Goal: Navigation & Orientation: Find specific page/section

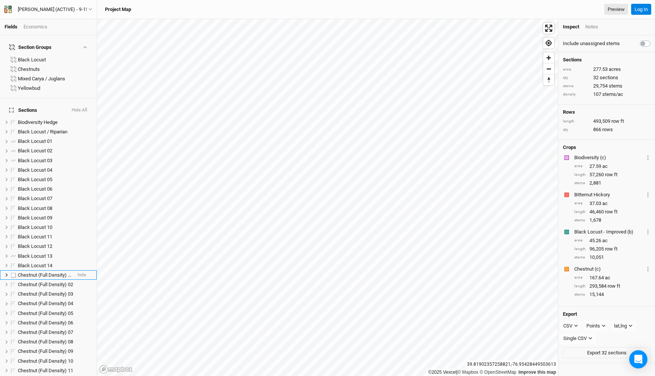
scroll to position [205, 0]
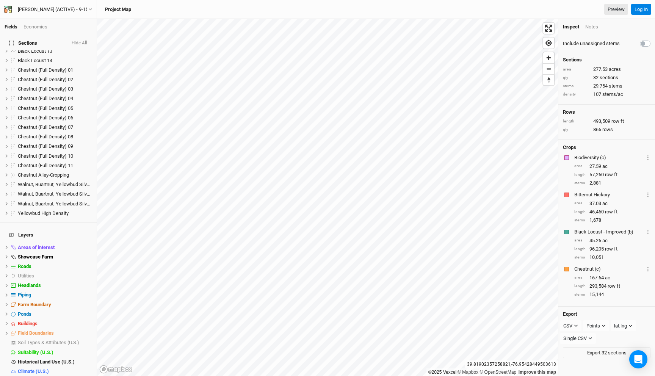
click at [54, 376] on div "Base Layer" at bounding box center [55, 381] width 74 height 6
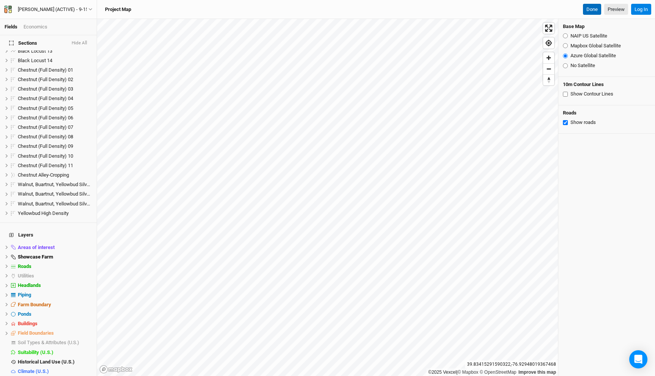
click at [590, 6] on button "Done" at bounding box center [592, 9] width 18 height 11
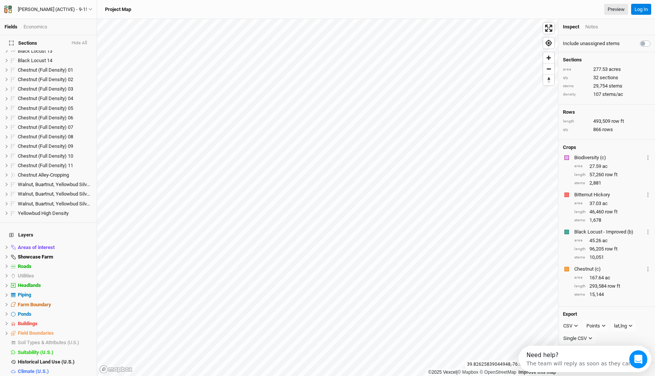
scroll to position [0, 0]
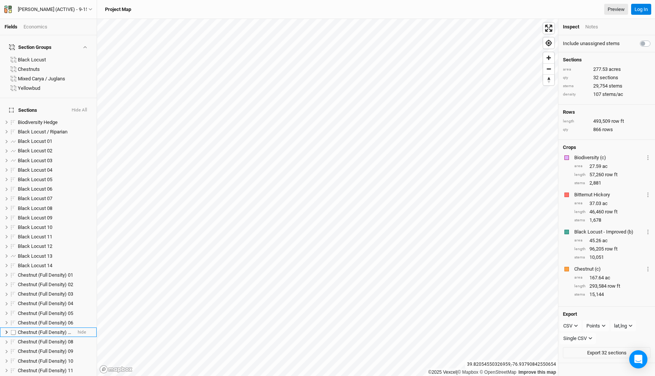
scroll to position [205, 0]
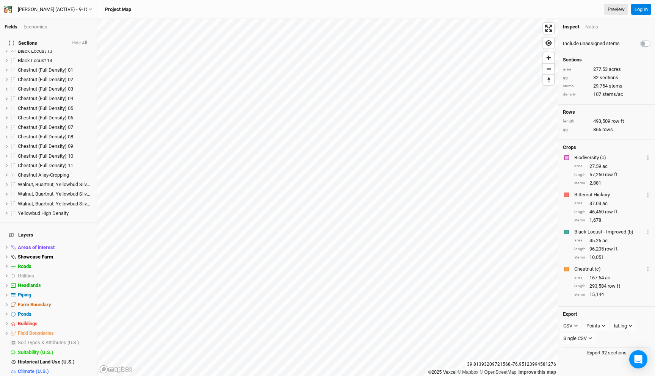
click at [45, 376] on div "Base Layer" at bounding box center [55, 381] width 74 height 6
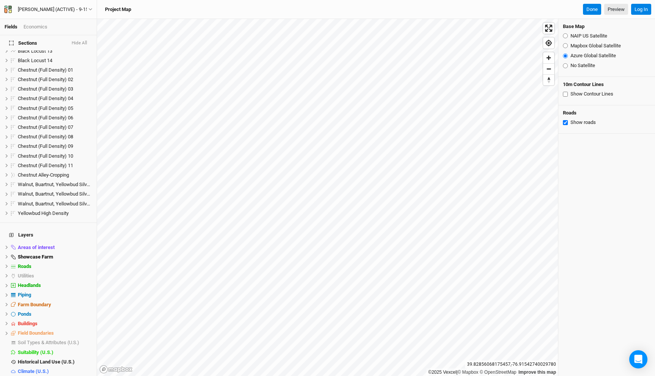
click at [564, 36] on input "NAIP US Satellite" at bounding box center [565, 35] width 5 height 5
radio input "true"
click at [564, 54] on input "Azure Global Satellite" at bounding box center [565, 55] width 5 height 5
radio input "true"
click at [566, 45] on input "Mapbox Global Satellite" at bounding box center [565, 45] width 5 height 5
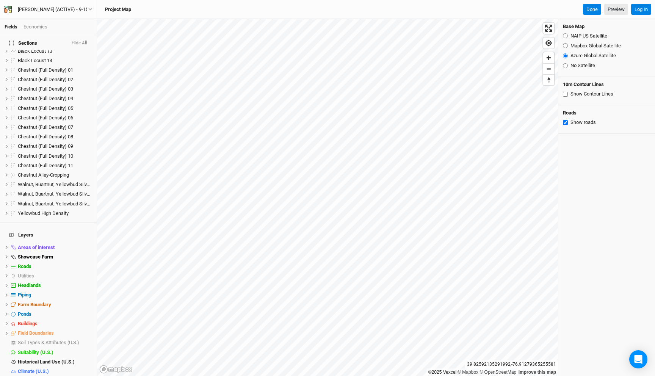
radio input "true"
click at [565, 36] on input "NAIP US Satellite" at bounding box center [565, 35] width 5 height 5
radio input "true"
click at [567, 57] on input "Azure Global Satellite" at bounding box center [565, 55] width 5 height 5
radio input "true"
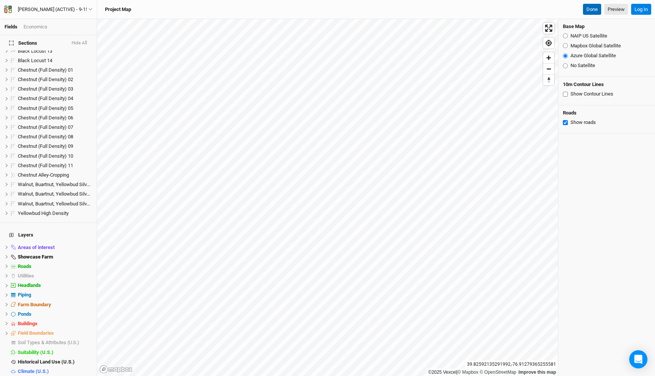
click at [587, 11] on button "Done" at bounding box center [592, 9] width 18 height 11
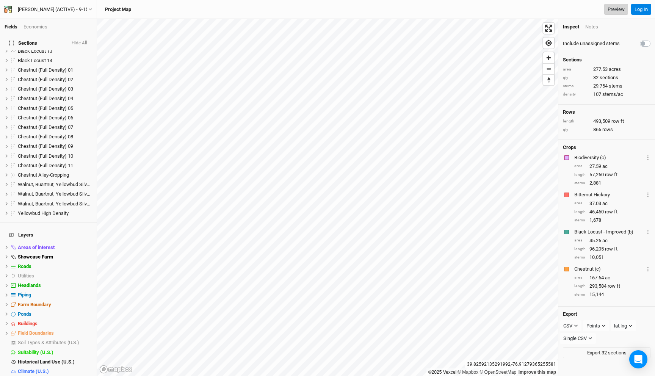
click at [612, 7] on link "Preview" at bounding box center [616, 9] width 24 height 11
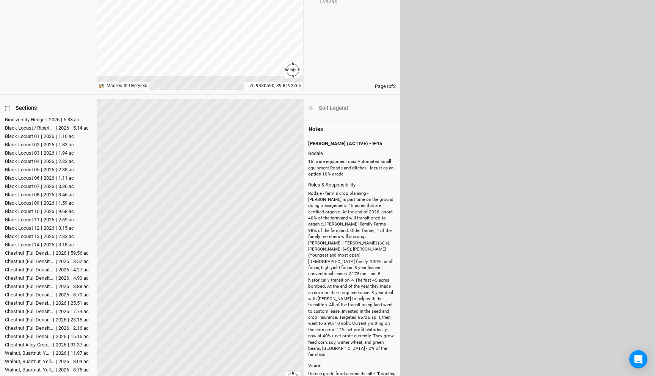
scroll to position [262, 0]
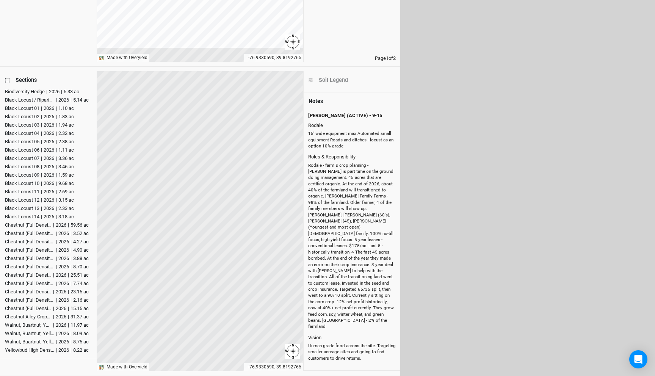
click at [320, 84] on div "Soil Legend" at bounding box center [333, 80] width 29 height 8
click at [314, 78] on h4 "Soil Legend" at bounding box center [352, 80] width 88 height 9
click at [311, 80] on icon at bounding box center [310, 79] width 4 height 3
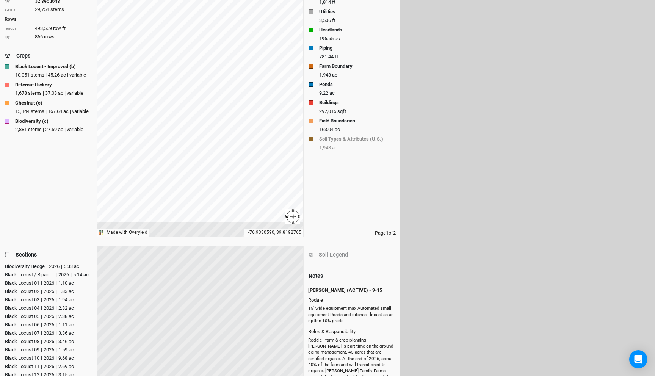
scroll to position [0, 0]
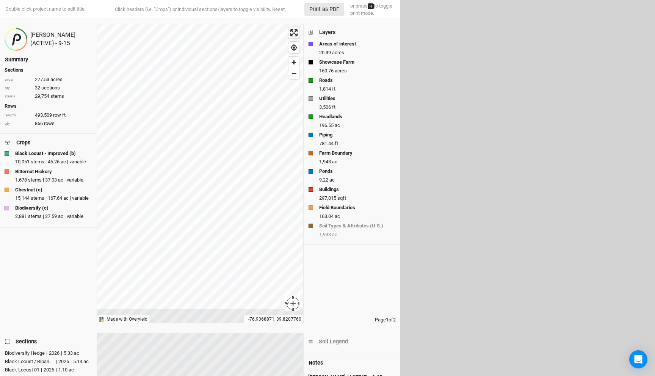
drag, startPoint x: 349, startPoint y: 232, endPoint x: 342, endPoint y: 101, distance: 131.0
click at [342, 101] on div "Layers Areas of interest 20.39 acres Showcase Farm 160.76 acres Roads 1,814 ft …" at bounding box center [352, 133] width 97 height 221
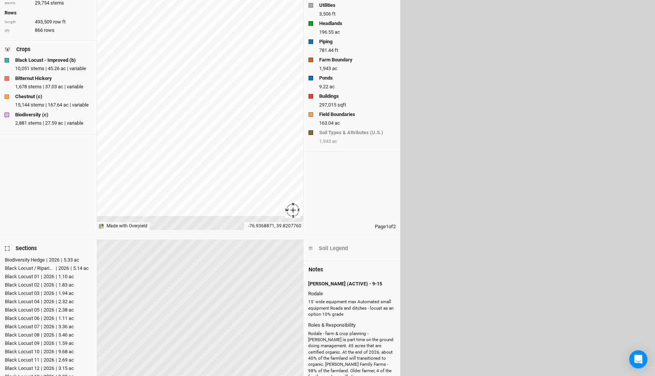
click at [314, 247] on h4 "Soil Legend" at bounding box center [352, 248] width 88 height 9
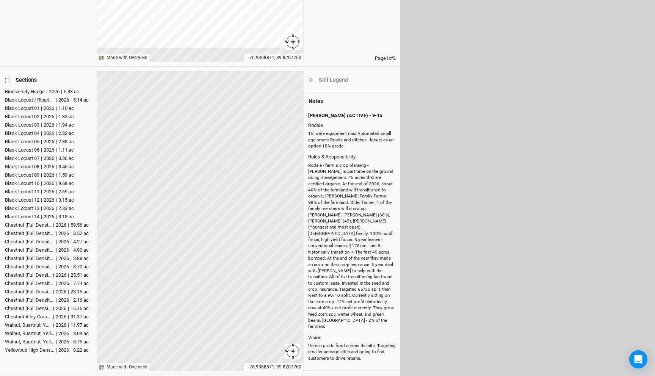
scroll to position [0, 0]
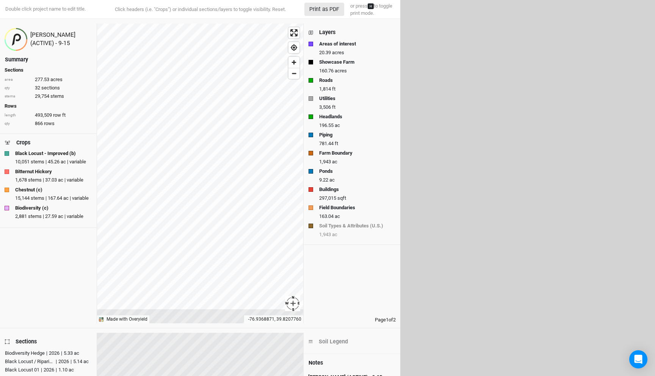
click at [334, 232] on div "1,943 ac" at bounding box center [357, 234] width 76 height 7
